Goal: Transaction & Acquisition: Purchase product/service

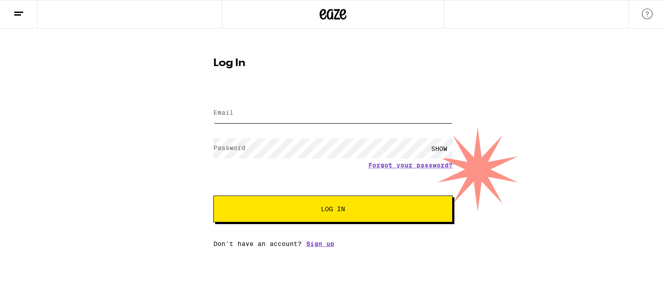
type input "[EMAIL_ADDRESS][DOMAIN_NAME]"
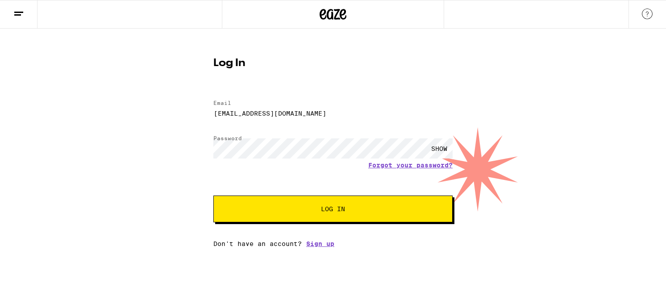
click at [270, 178] on form "Email Email jukeman76@gmail.com Password Password SHOW Forgot your password? Lo…" at bounding box center [332, 156] width 239 height 131
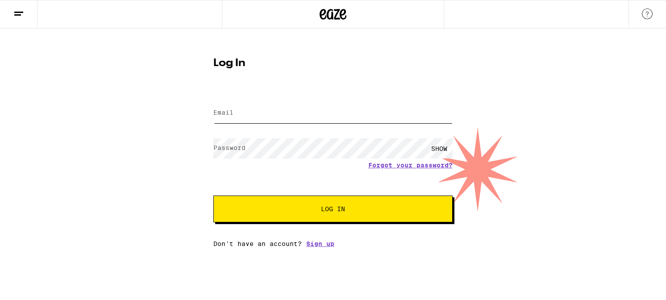
type input "[EMAIL_ADDRESS][DOMAIN_NAME]"
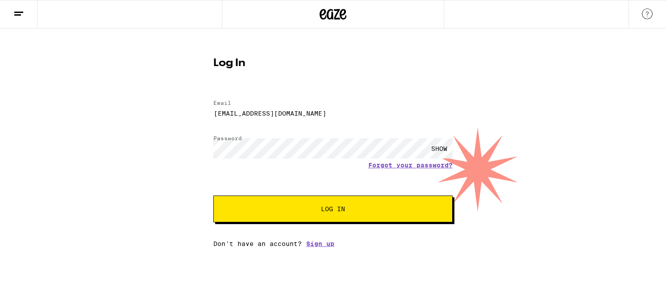
click at [443, 146] on div "SHOW" at bounding box center [439, 148] width 27 height 20
click at [309, 212] on span "Log In" at bounding box center [332, 209] width 167 height 6
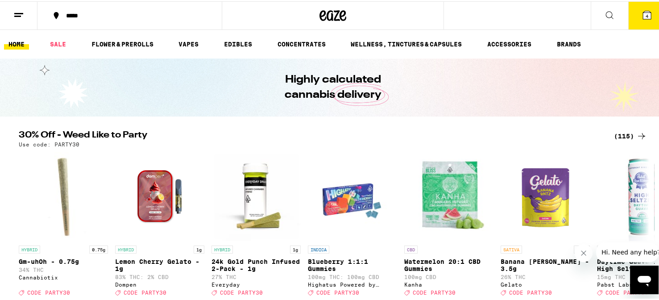
click at [15, 17] on icon at bounding box center [18, 13] width 11 height 11
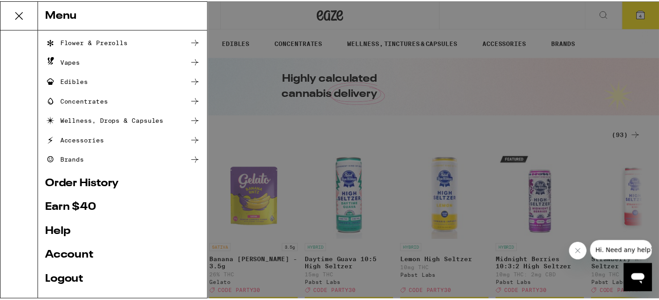
scroll to position [57, 0]
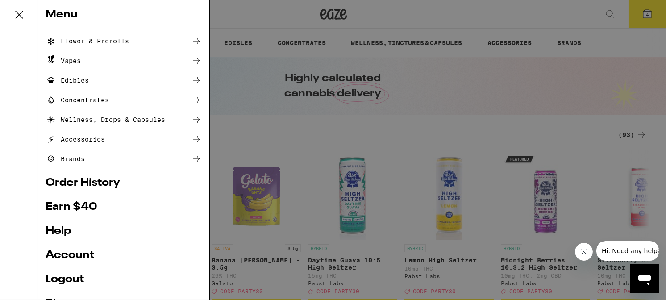
click at [92, 178] on link "Order History" at bounding box center [124, 183] width 157 height 11
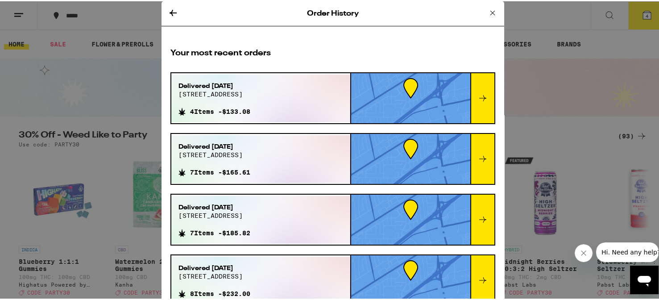
click at [474, 89] on div at bounding box center [482, 97] width 24 height 50
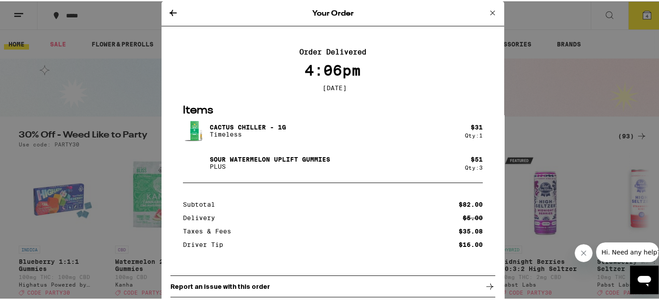
click at [487, 13] on icon at bounding box center [492, 11] width 11 height 11
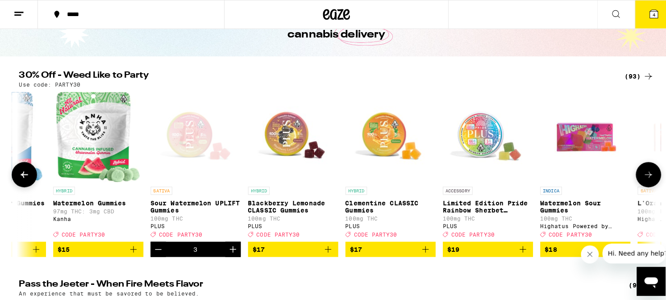
scroll to position [73, 0]
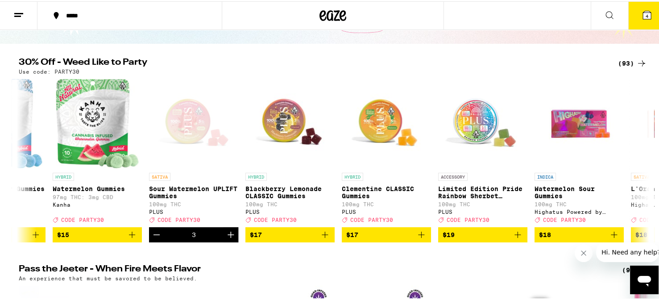
click at [646, 15] on span "4" at bounding box center [647, 14] width 3 height 5
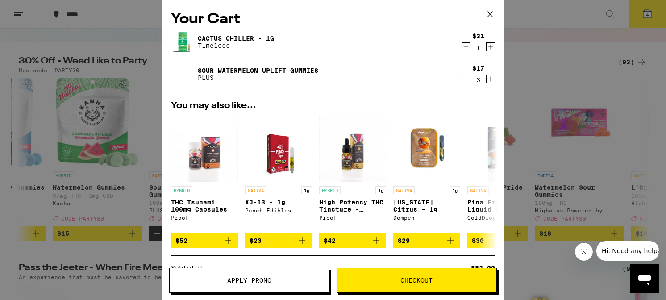
click at [462, 46] on icon "Decrement" at bounding box center [466, 46] width 8 height 11
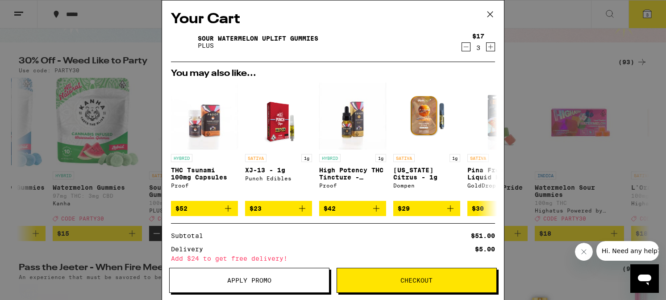
click at [486, 48] on icon "Increment" at bounding box center [490, 46] width 8 height 11
click at [462, 49] on icon "Decrement" at bounding box center [466, 46] width 8 height 11
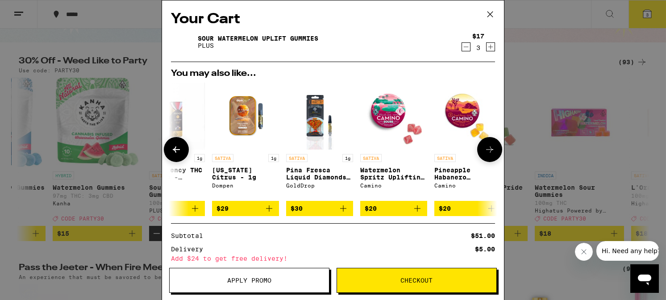
scroll to position [0, 192]
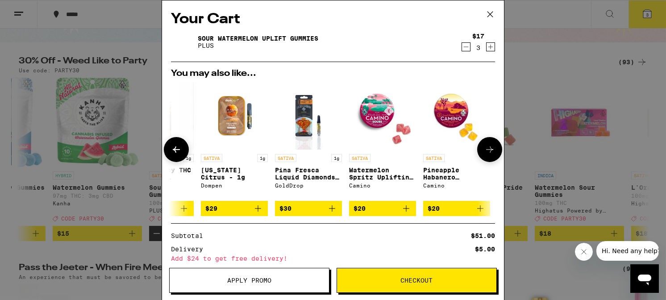
click at [302, 119] on img "Open page for Pina Fresca Liquid Diamonds - 1g from GoldDrop" at bounding box center [309, 116] width 54 height 67
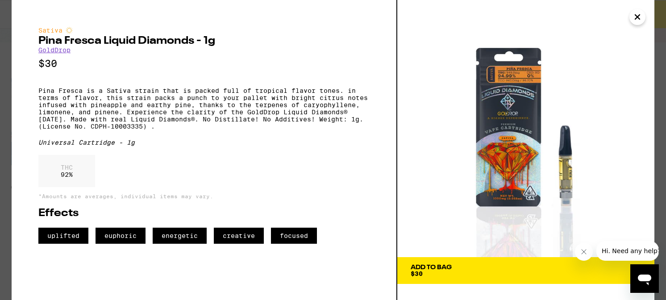
click at [581, 254] on icon "Close message from company" at bounding box center [583, 251] width 7 height 7
click at [563, 269] on span "Add To Bag $30" at bounding box center [525, 270] width 230 height 12
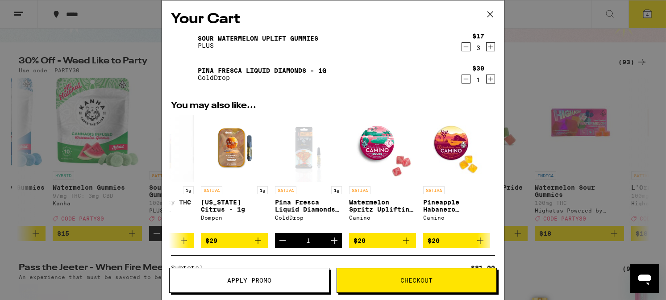
click at [395, 281] on span "Checkout" at bounding box center [416, 280] width 159 height 6
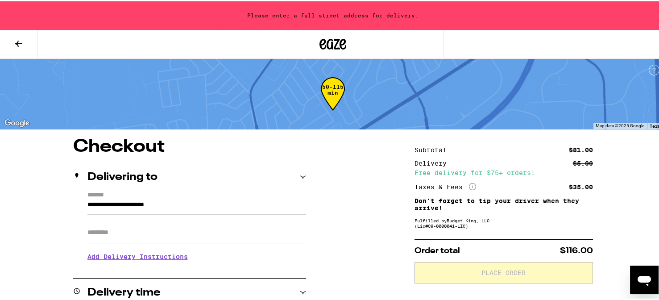
click at [154, 203] on input "**********" at bounding box center [196, 205] width 219 height 15
click at [154, 203] on input "********" at bounding box center [196, 205] width 219 height 15
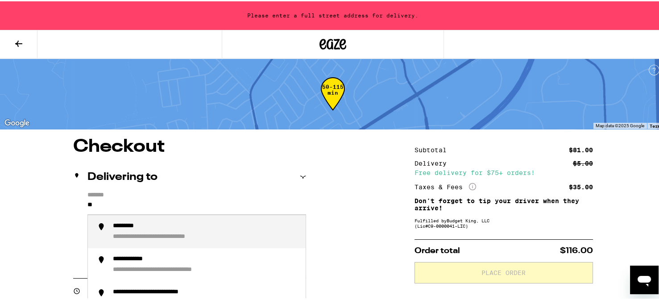
type input "*"
click at [153, 224] on div "**********" at bounding box center [143, 225] width 61 height 8
type input "**********"
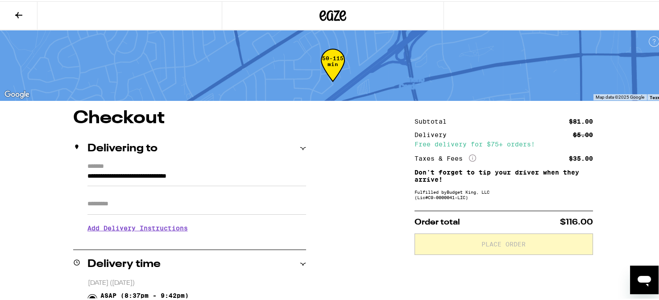
click at [155, 202] on input "Apt/Suite" at bounding box center [196, 202] width 219 height 21
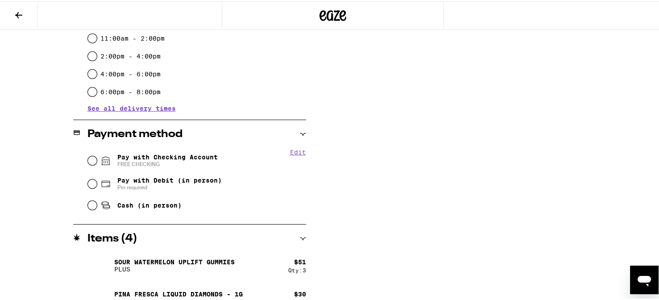
scroll to position [297, 0]
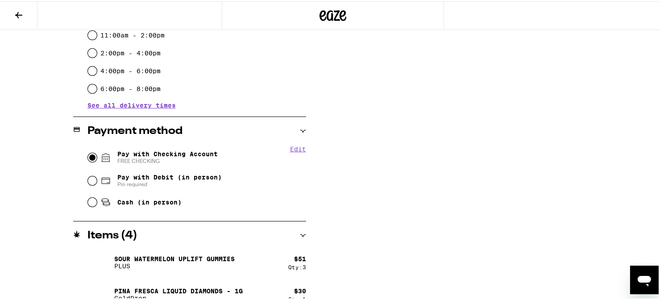
click at [88, 158] on input "Pay with Checking Account FREE CHECKING" at bounding box center [92, 156] width 9 height 9
radio input "true"
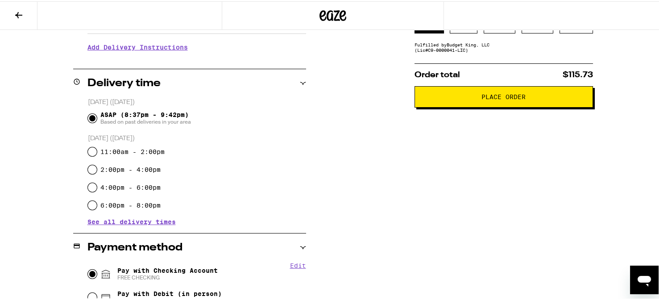
scroll to position [66, 0]
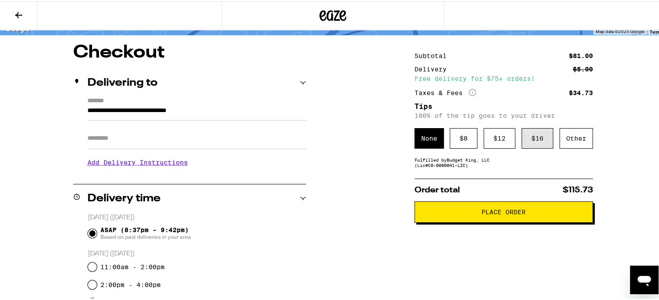
click at [527, 134] on div "$ 16" at bounding box center [538, 137] width 32 height 21
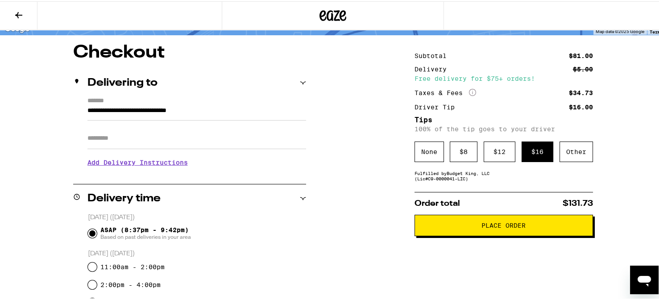
click at [495, 227] on span "Place Order" at bounding box center [503, 224] width 44 height 6
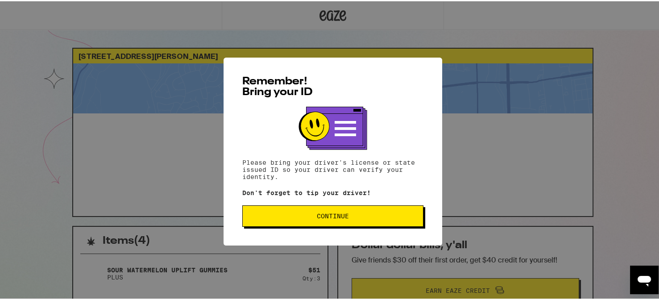
click at [333, 218] on span "Continue" at bounding box center [333, 214] width 32 height 6
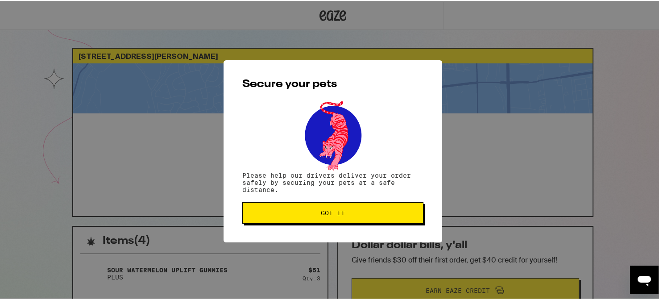
click at [333, 220] on button "Got it" at bounding box center [332, 211] width 181 height 21
